Goal: Task Accomplishment & Management: Use online tool/utility

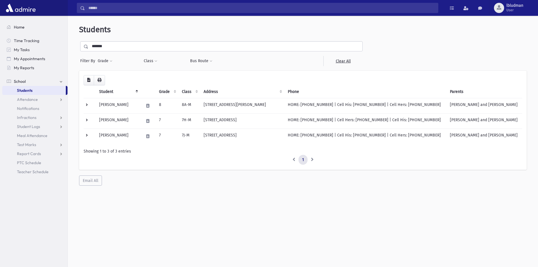
click at [25, 26] on link "Home" at bounding box center [34, 27] width 65 height 9
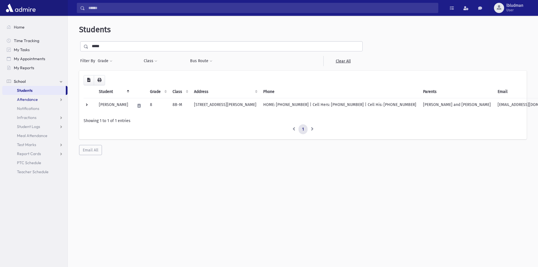
click at [36, 102] on link "Attendance" at bounding box center [34, 99] width 65 height 9
drag, startPoint x: 24, startPoint y: 108, endPoint x: 49, endPoint y: 102, distance: 25.7
click at [24, 108] on span "Entry" at bounding box center [26, 108] width 10 height 5
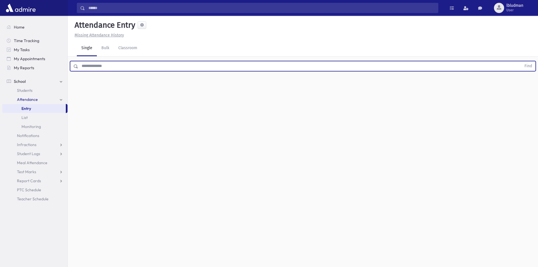
click at [146, 66] on input "text" at bounding box center [299, 66] width 443 height 10
type input "******"
click at [521, 61] on button "Find" at bounding box center [528, 66] width 14 height 10
click at [522, 86] on icon "button" at bounding box center [523, 84] width 4 height 5
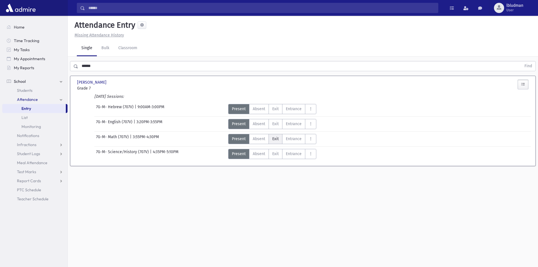
click at [274, 138] on span "Exit" at bounding box center [275, 139] width 6 height 6
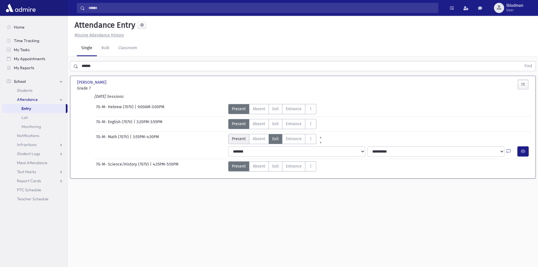
click at [232, 140] on span "Present" at bounding box center [239, 139] width 14 height 6
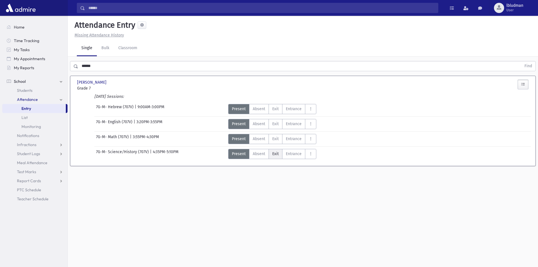
click at [275, 154] on span "Exit" at bounding box center [275, 154] width 6 height 6
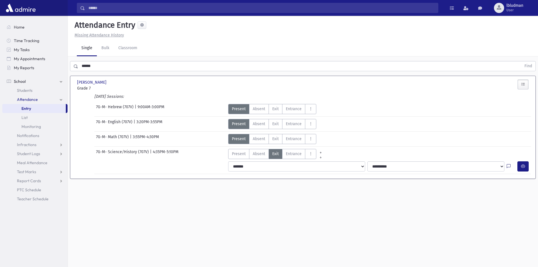
click at [509, 165] on icon at bounding box center [508, 166] width 4 height 5
click at [508, 196] on textarea "Note" at bounding box center [497, 193] width 66 height 22
type textarea "**********"
click at [525, 215] on button "Save" at bounding box center [522, 214] width 16 height 10
click at [524, 165] on icon "button" at bounding box center [523, 166] width 4 height 5
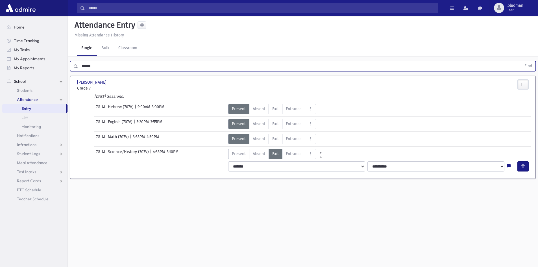
drag, startPoint x: 109, startPoint y: 66, endPoint x: 70, endPoint y: 67, distance: 39.2
click at [70, 67] on div "****** Find" at bounding box center [303, 64] width 470 height 17
type input "*********"
click at [521, 61] on button "Find" at bounding box center [528, 66] width 14 height 10
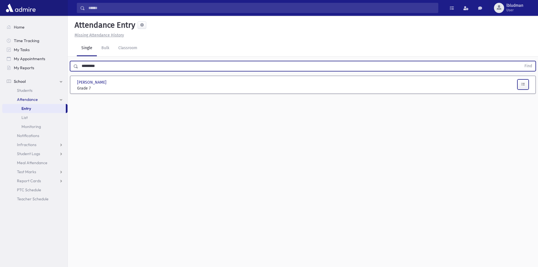
click at [520, 84] on button "button" at bounding box center [522, 84] width 11 height 10
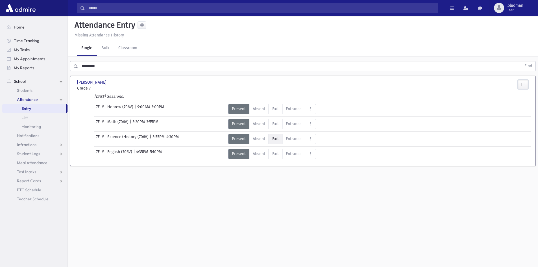
click at [277, 139] on span "Exit" at bounding box center [275, 139] width 6 height 6
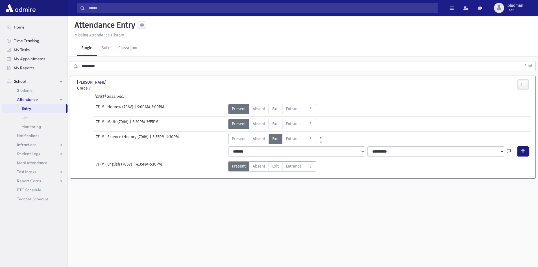
click at [509, 151] on icon at bounding box center [508, 151] width 4 height 5
click at [505, 171] on textarea "Note" at bounding box center [497, 178] width 66 height 22
type textarea "****"
click at [523, 199] on button "Save" at bounding box center [522, 199] width 16 height 10
click at [428, 152] on select "**********" at bounding box center [435, 151] width 137 height 10
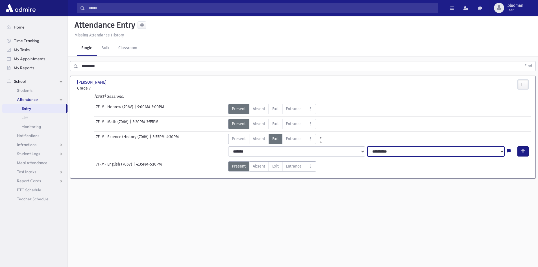
select select "**********"
click at [367, 146] on select "**********" at bounding box center [435, 151] width 137 height 10
click at [524, 151] on icon "button" at bounding box center [523, 151] width 4 height 5
click at [25, 67] on span "My Reports" at bounding box center [24, 67] width 20 height 5
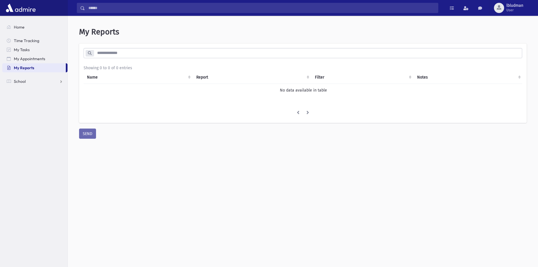
click at [108, 57] on input "search" at bounding box center [308, 53] width 428 height 10
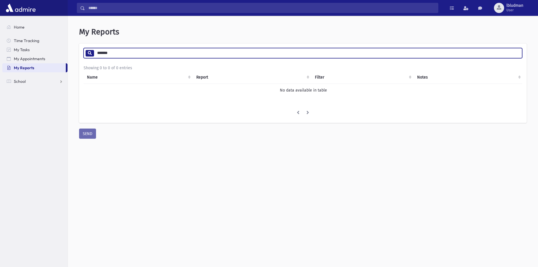
type input "*******"
drag, startPoint x: 126, startPoint y: 50, endPoint x: 87, endPoint y: 52, distance: 39.9
click at [87, 52] on div "*******" at bounding box center [303, 53] width 438 height 10
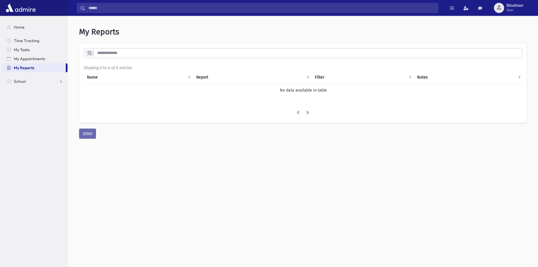
click at [91, 53] on icon at bounding box center [90, 53] width 4 height 4
click at [12, 81] on link "School" at bounding box center [34, 81] width 65 height 9
click at [25, 90] on span "Students" at bounding box center [25, 90] width 16 height 5
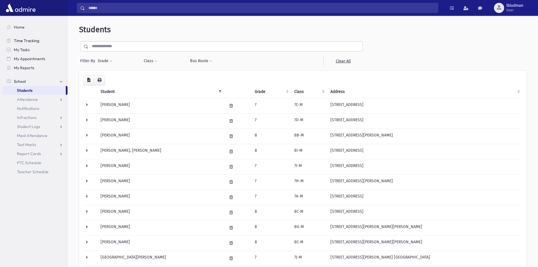
click at [26, 42] on span "Time Tracking" at bounding box center [26, 40] width 25 height 5
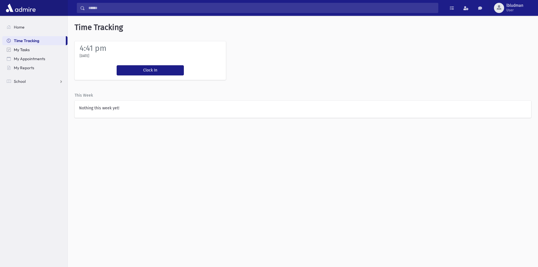
click at [21, 50] on span "My Tasks" at bounding box center [22, 49] width 16 height 5
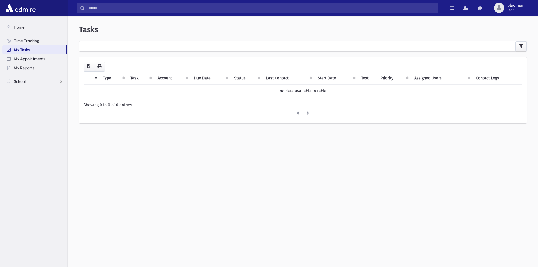
click at [25, 58] on span "My Appointments" at bounding box center [29, 58] width 31 height 5
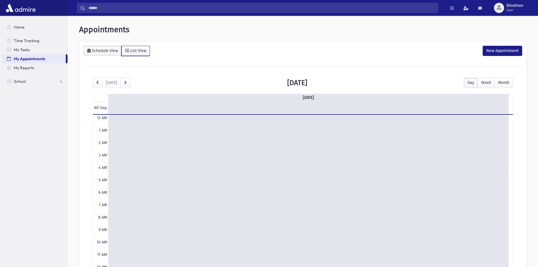
click at [137, 49] on div "List View" at bounding box center [137, 50] width 17 height 5
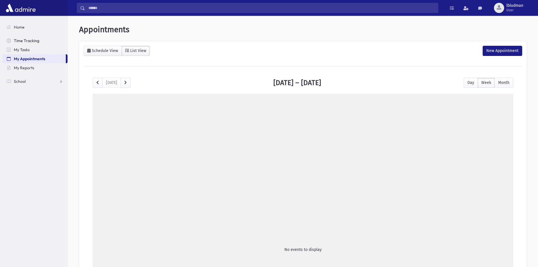
click at [14, 41] on link "Time Tracking" at bounding box center [34, 40] width 65 height 9
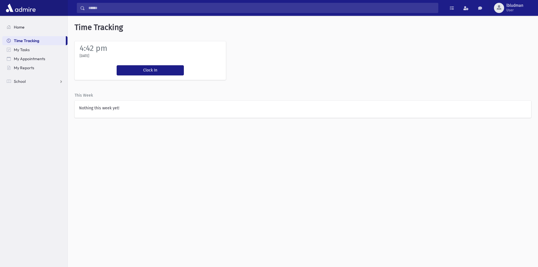
click at [20, 29] on span "Home" at bounding box center [19, 27] width 11 height 5
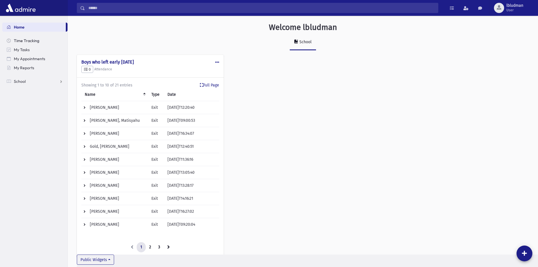
click at [20, 41] on span "Time Tracking" at bounding box center [26, 40] width 25 height 5
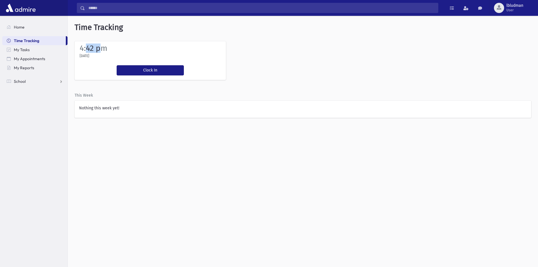
drag, startPoint x: 85, startPoint y: 49, endPoint x: 103, endPoint y: 49, distance: 18.1
click at [103, 49] on label "4:42 pm" at bounding box center [94, 47] width 28 height 9
click at [8, 82] on span at bounding box center [9, 81] width 4 height 5
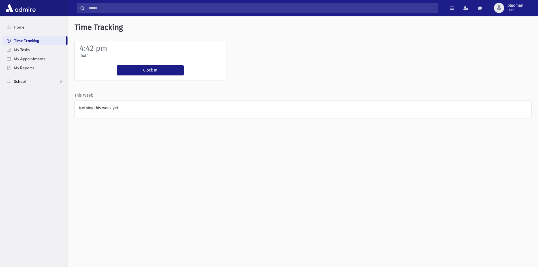
click at [8, 82] on span at bounding box center [9, 81] width 4 height 5
click at [509, 6] on span "lbludman" at bounding box center [514, 5] width 17 height 5
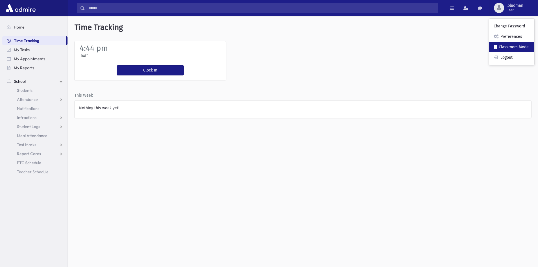
click at [514, 48] on link "Classroom Mode" at bounding box center [511, 47] width 45 height 10
